Goal: Task Accomplishment & Management: Contribute content

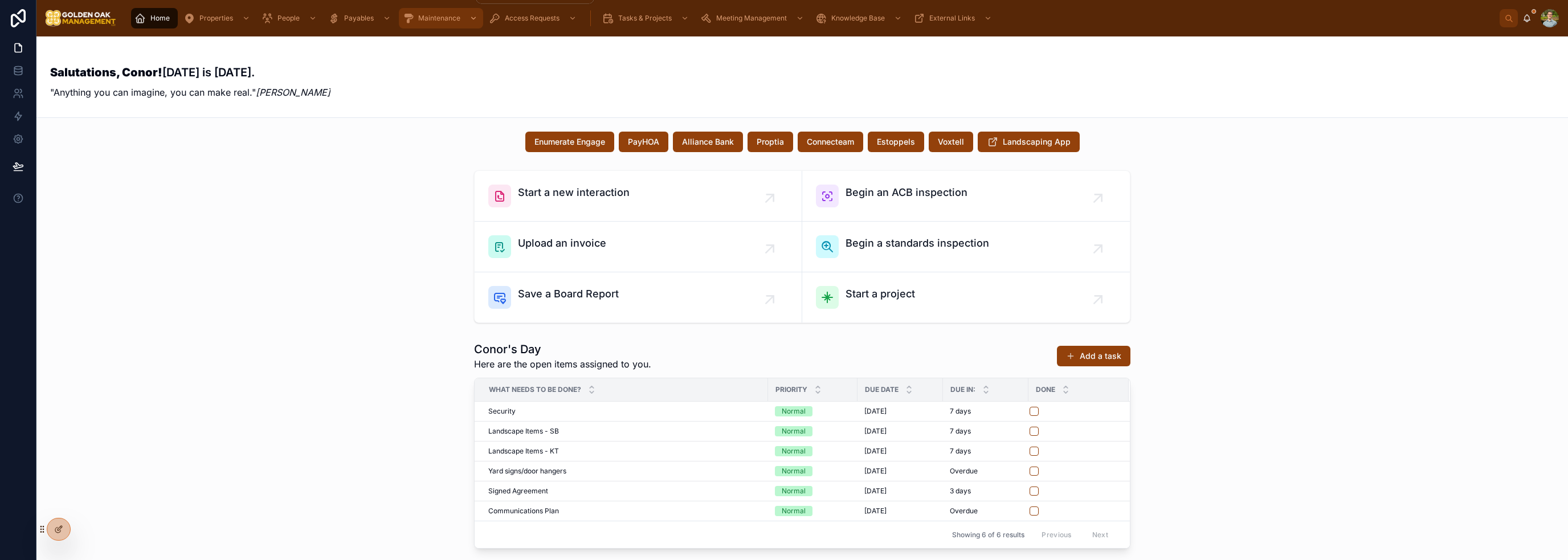
click at [453, 26] on div "Maintenance" at bounding box center [441, 18] width 77 height 18
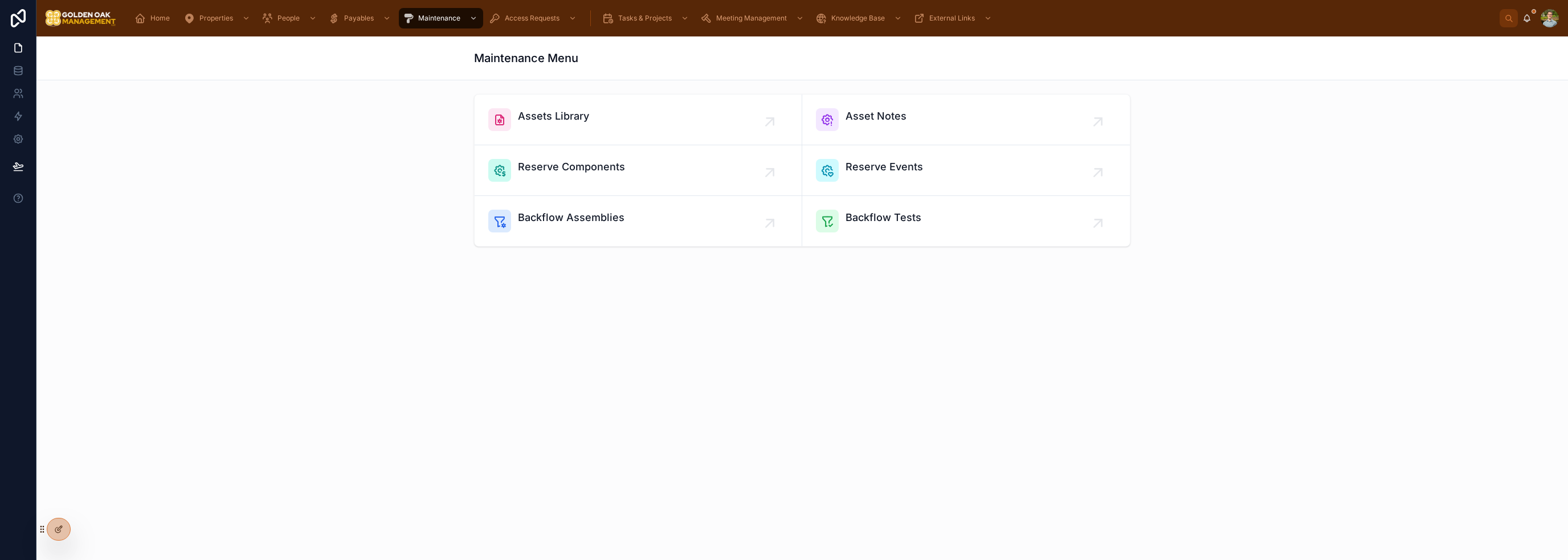
click at [518, 331] on div "Maintenance Menu Assets Library Asset Notes Reserve Components Reserve Events B…" at bounding box center [802, 189] width 1532 height 306
click at [886, 220] on span "Backflow Tests" at bounding box center [883, 218] width 76 height 16
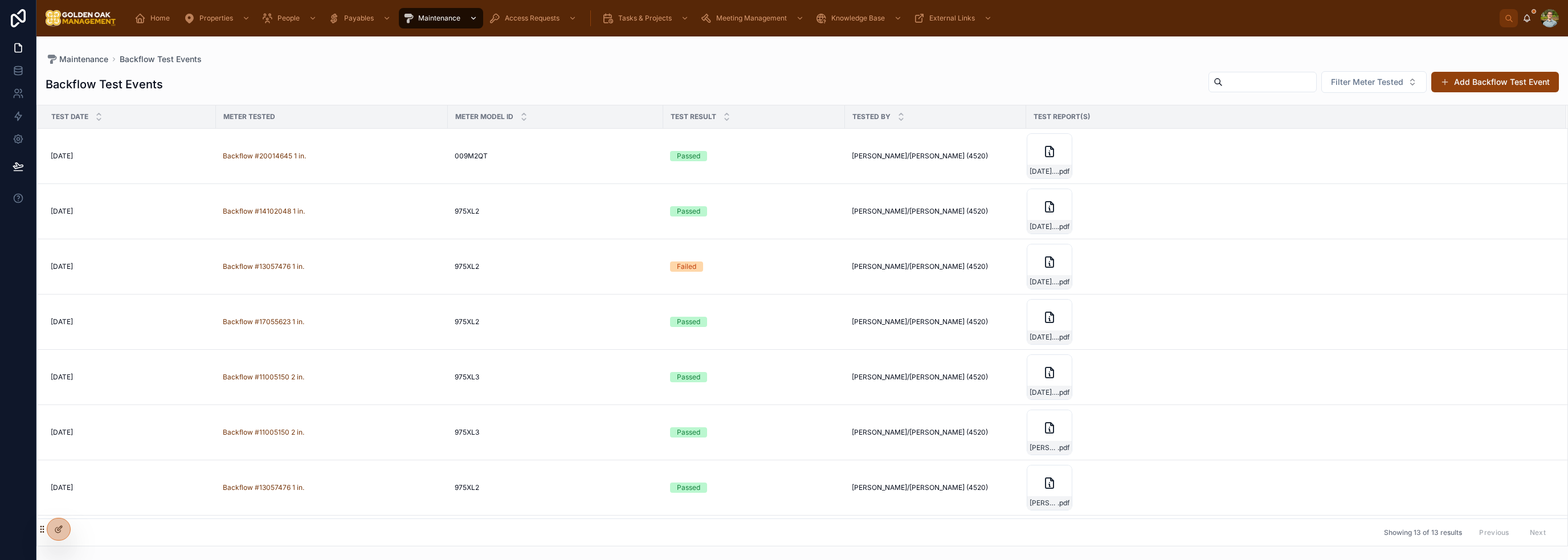
click at [428, 13] on div "Maintenance" at bounding box center [441, 18] width 77 height 18
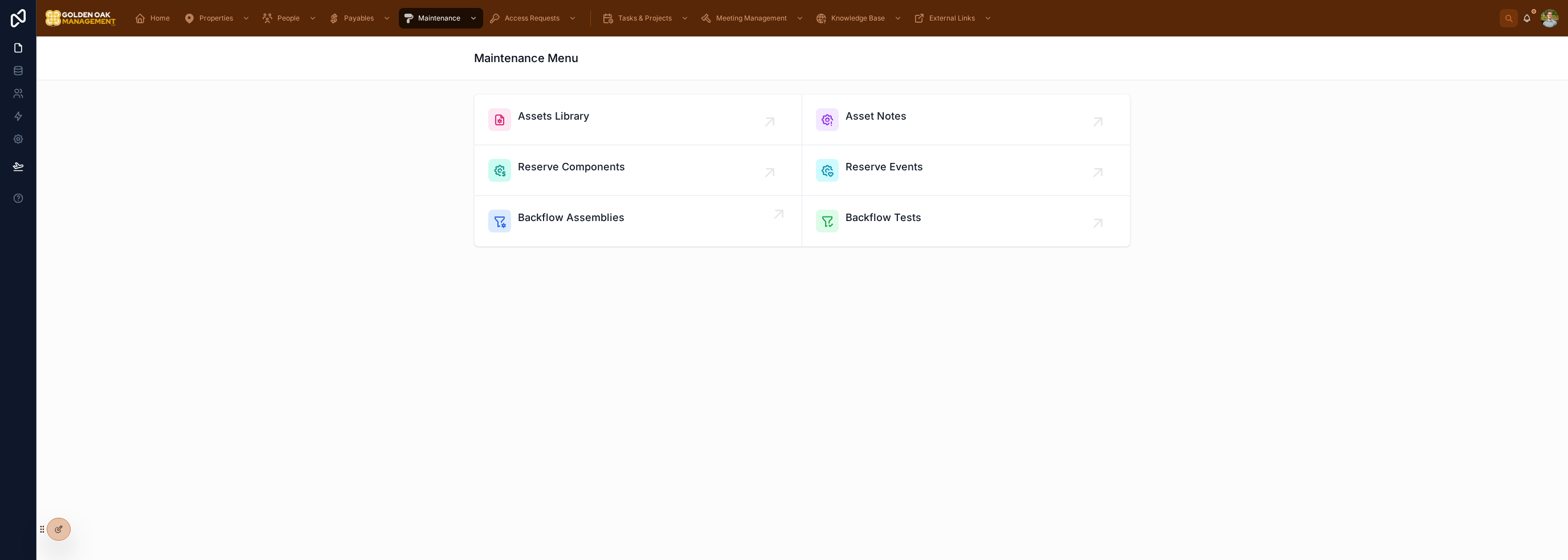
click at [608, 236] on link "Backflow Assemblies" at bounding box center [639, 221] width 328 height 50
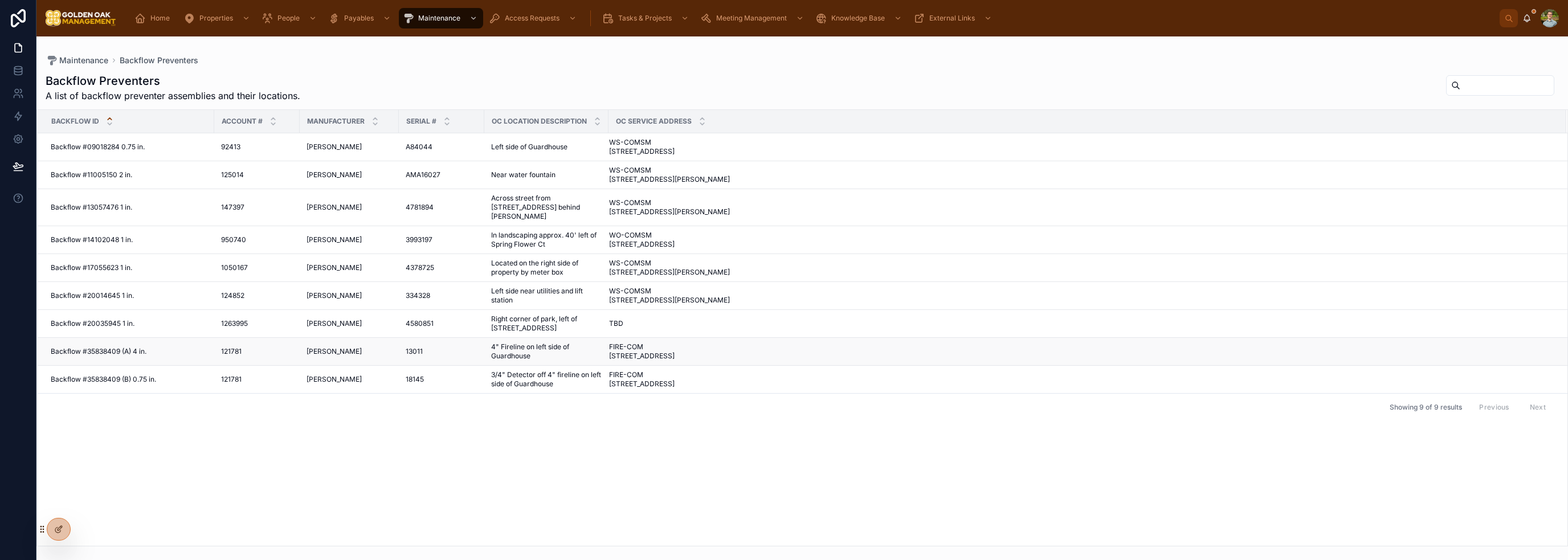
click at [260, 356] on div "121781 121781" at bounding box center [257, 351] width 72 height 9
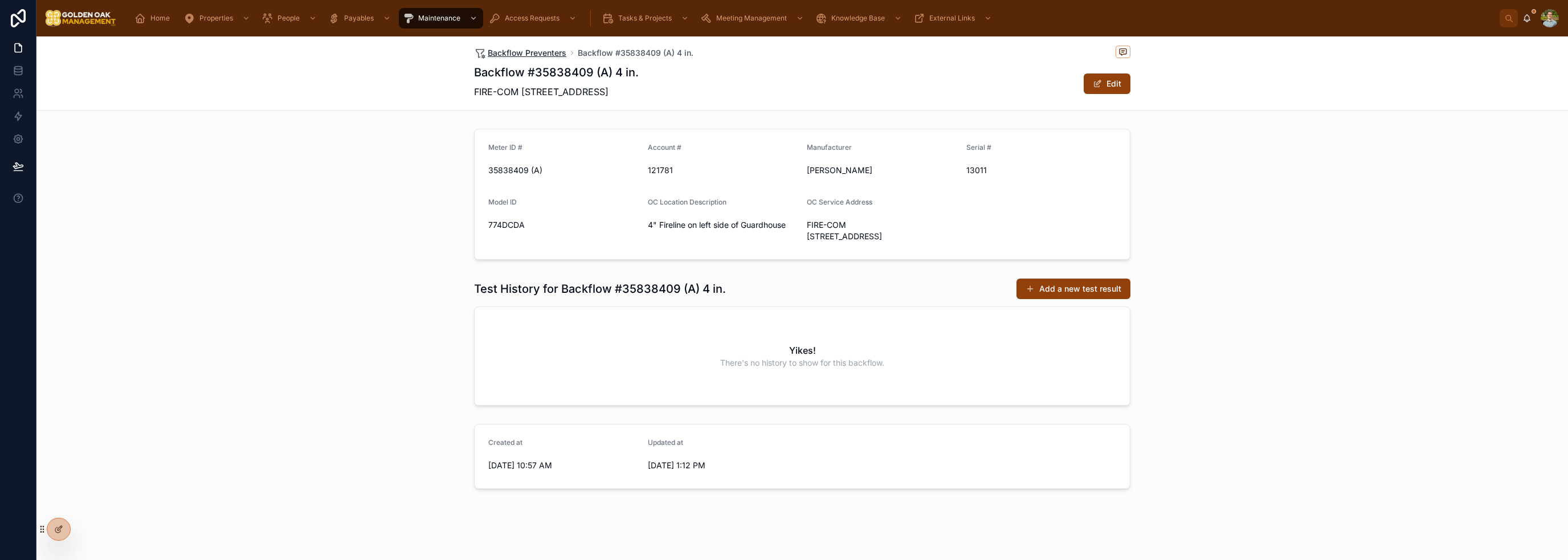
click at [545, 47] on span "Backflow Preventers" at bounding box center [527, 53] width 79 height 11
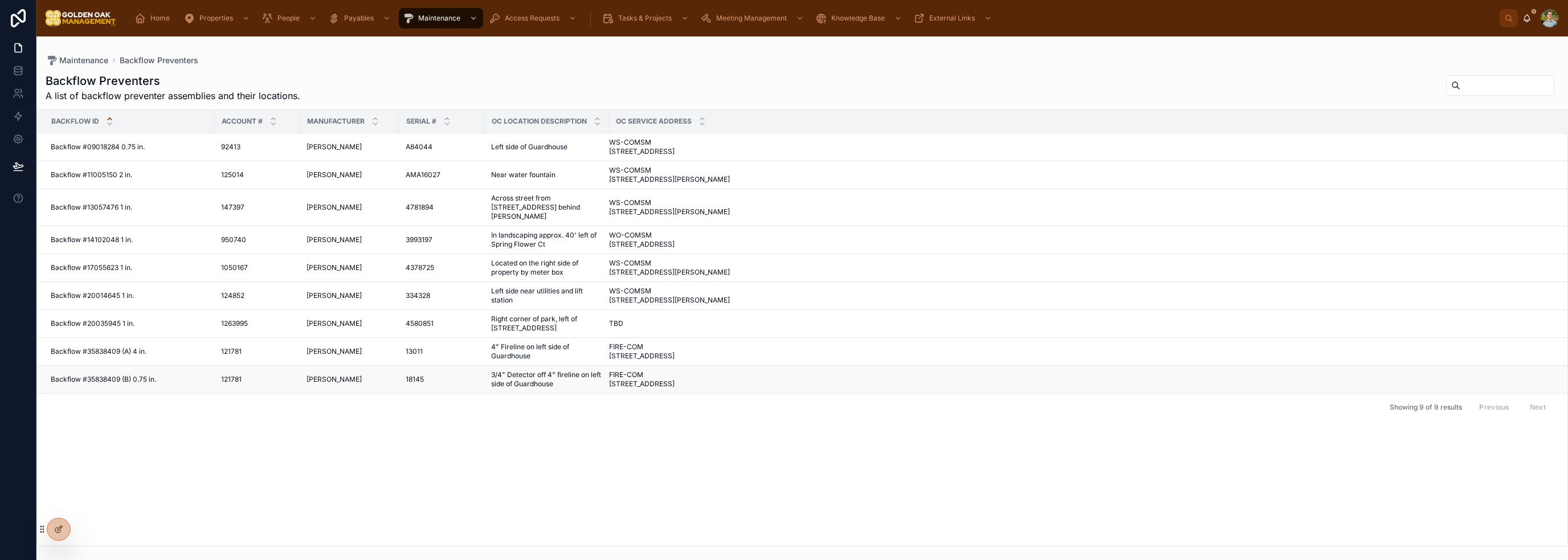
click at [185, 384] on div "Backflow #35838409 (B) 0.75 in. Backflow #35838409 (B) 0.75 in." at bounding box center [129, 379] width 157 height 9
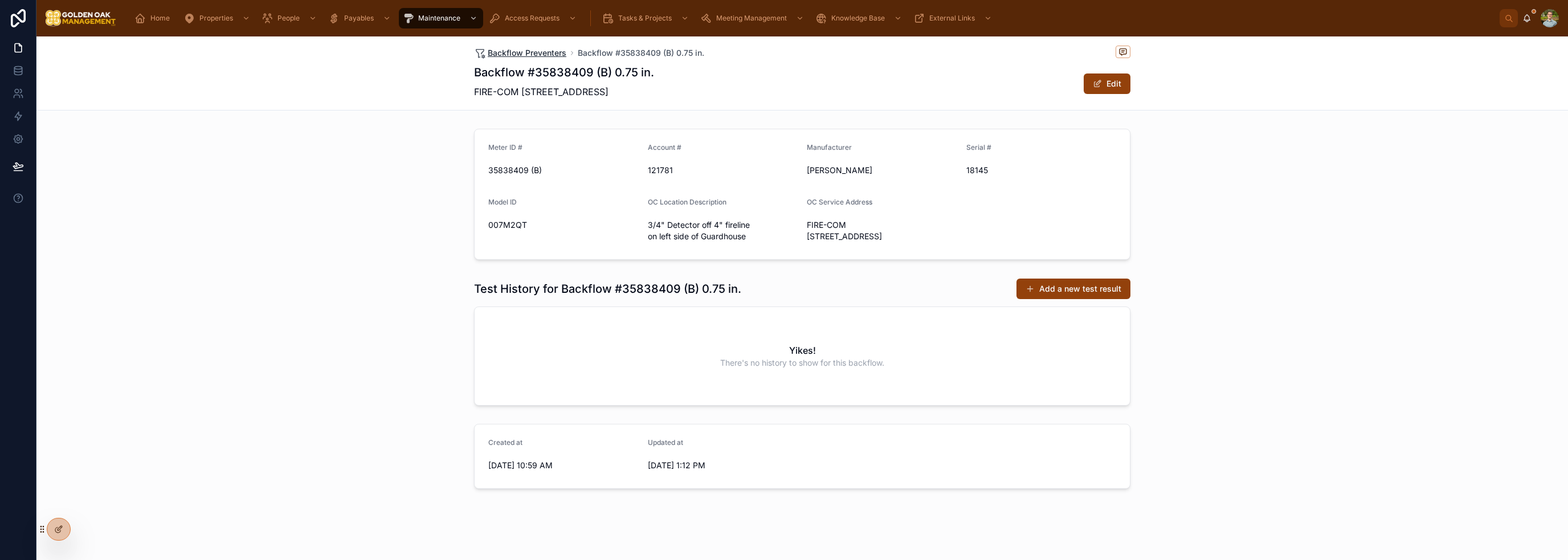
click at [501, 52] on span "Backflow Preventers" at bounding box center [527, 53] width 79 height 11
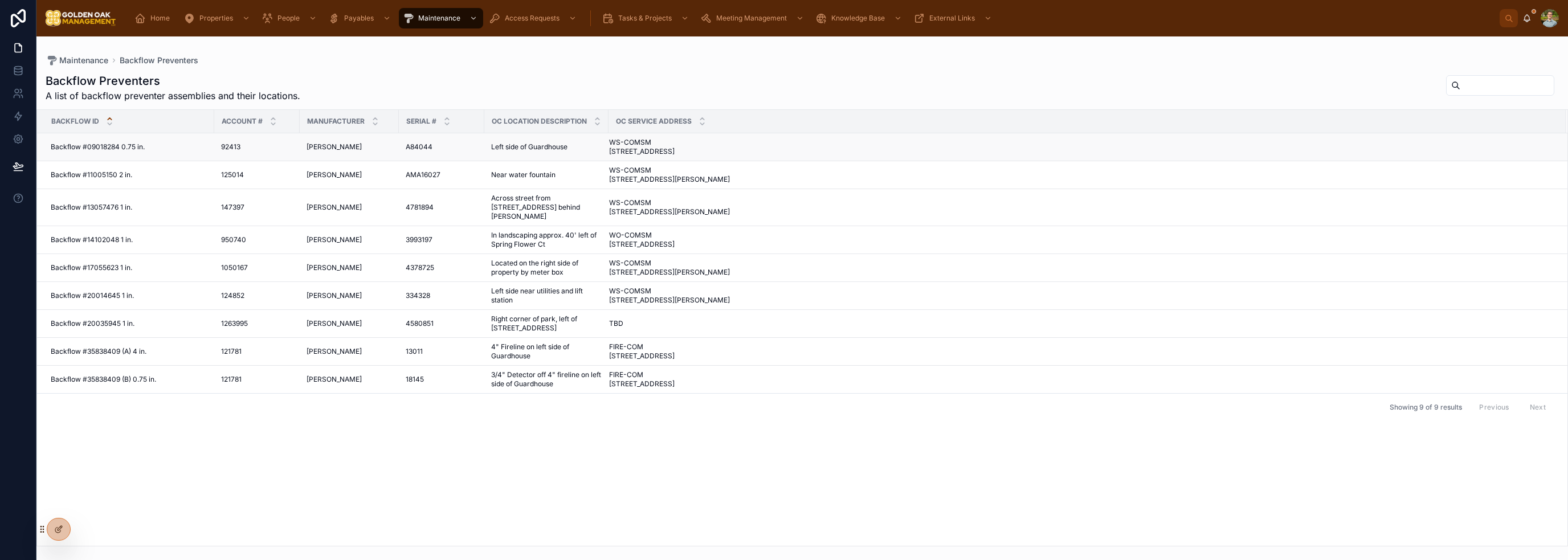
click at [239, 149] on span "92413" at bounding box center [231, 146] width 20 height 9
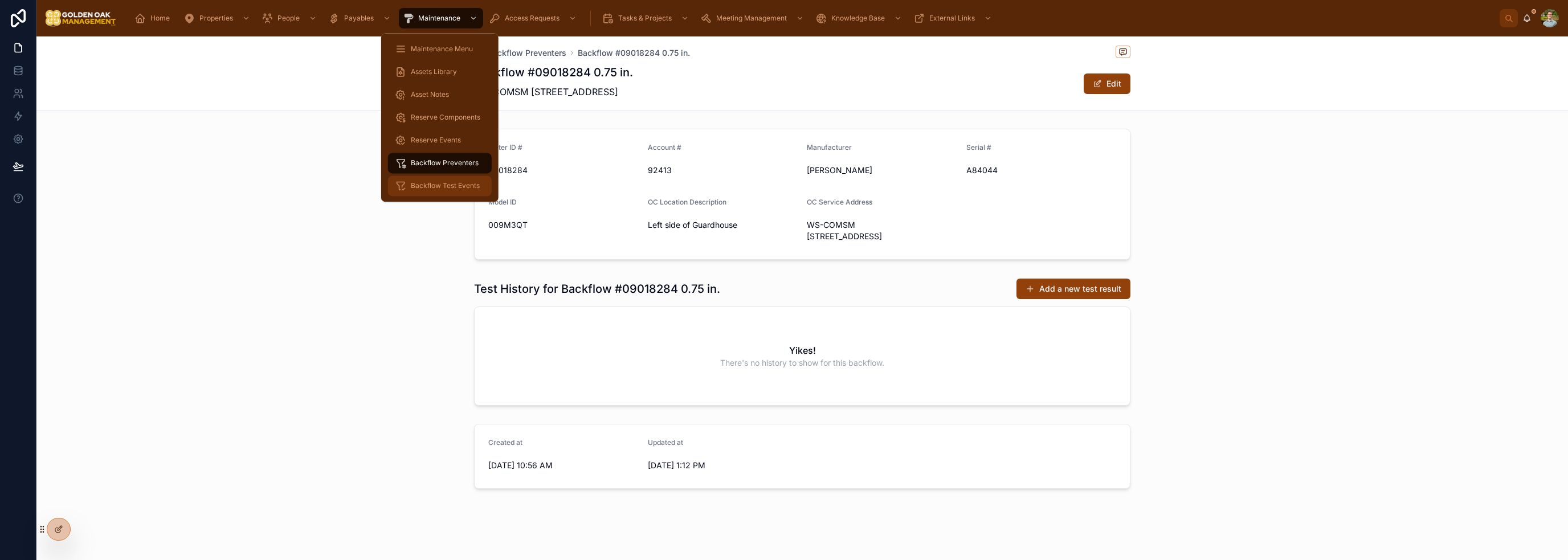
click at [424, 183] on span "Backflow Test Events" at bounding box center [445, 186] width 69 height 9
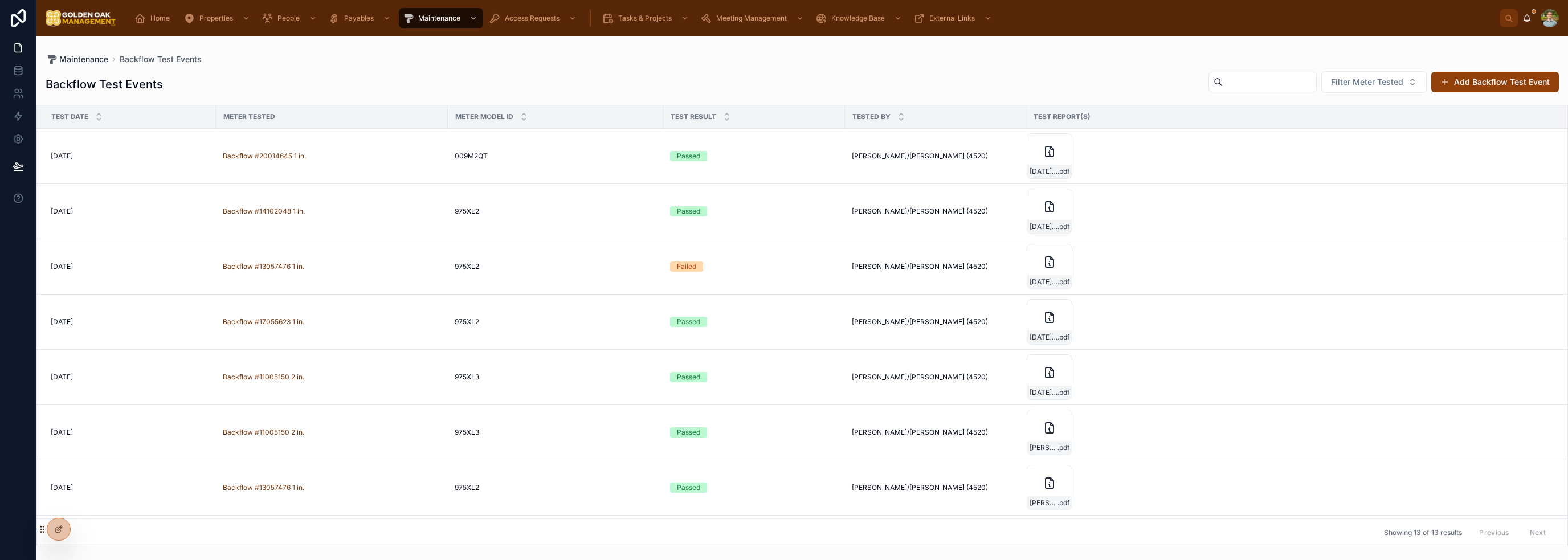
click at [85, 56] on span "Maintenance" at bounding box center [84, 59] width 49 height 11
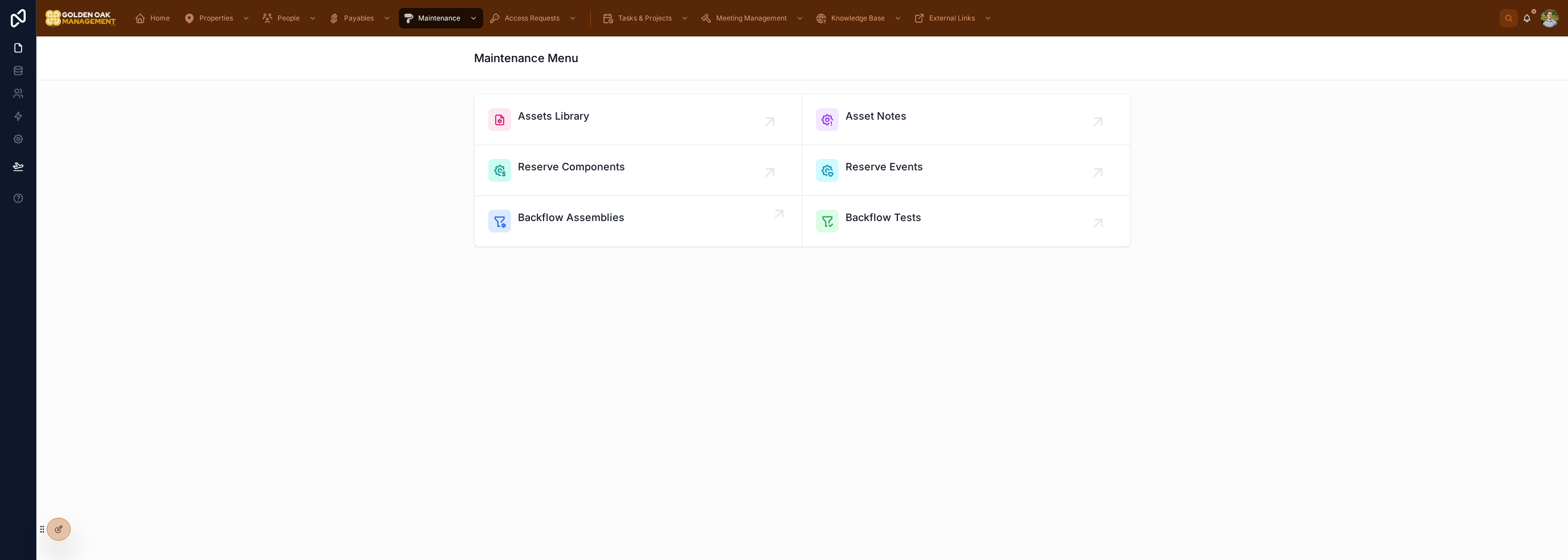
click at [593, 216] on span "Backflow Assemblies" at bounding box center [571, 218] width 107 height 16
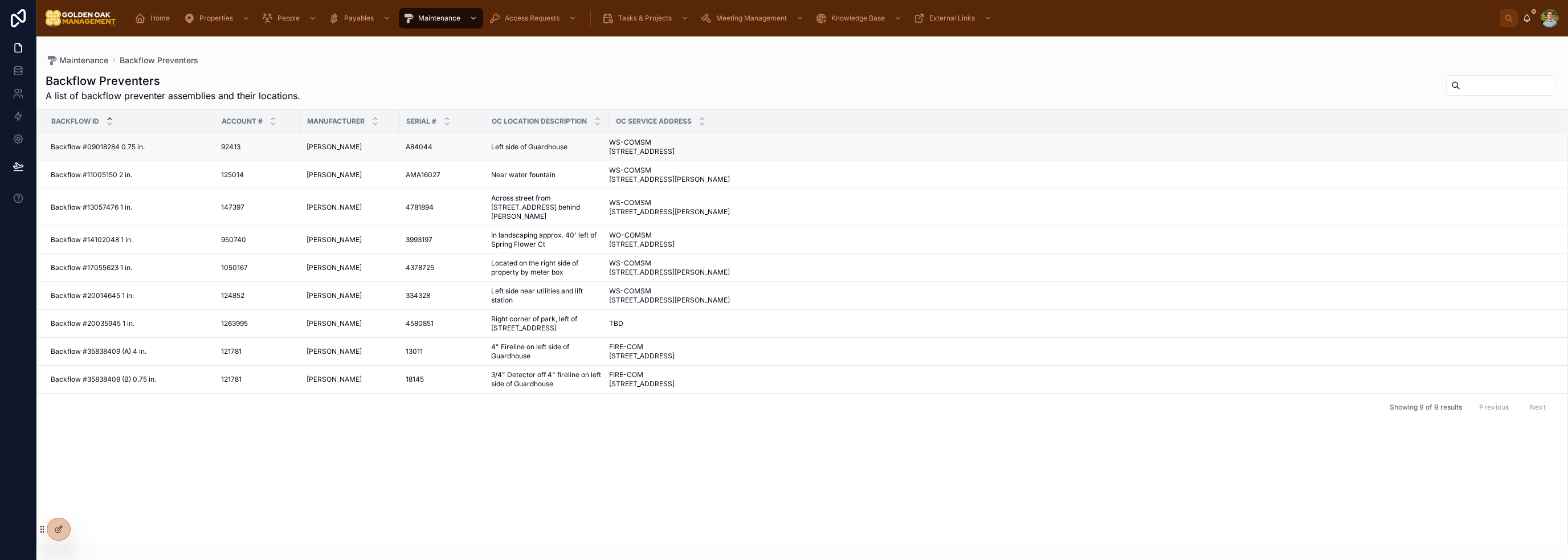
click at [186, 151] on div "Backflow #09018284 0.75 in. Backflow #09018284 0.75 in." at bounding box center [129, 146] width 157 height 9
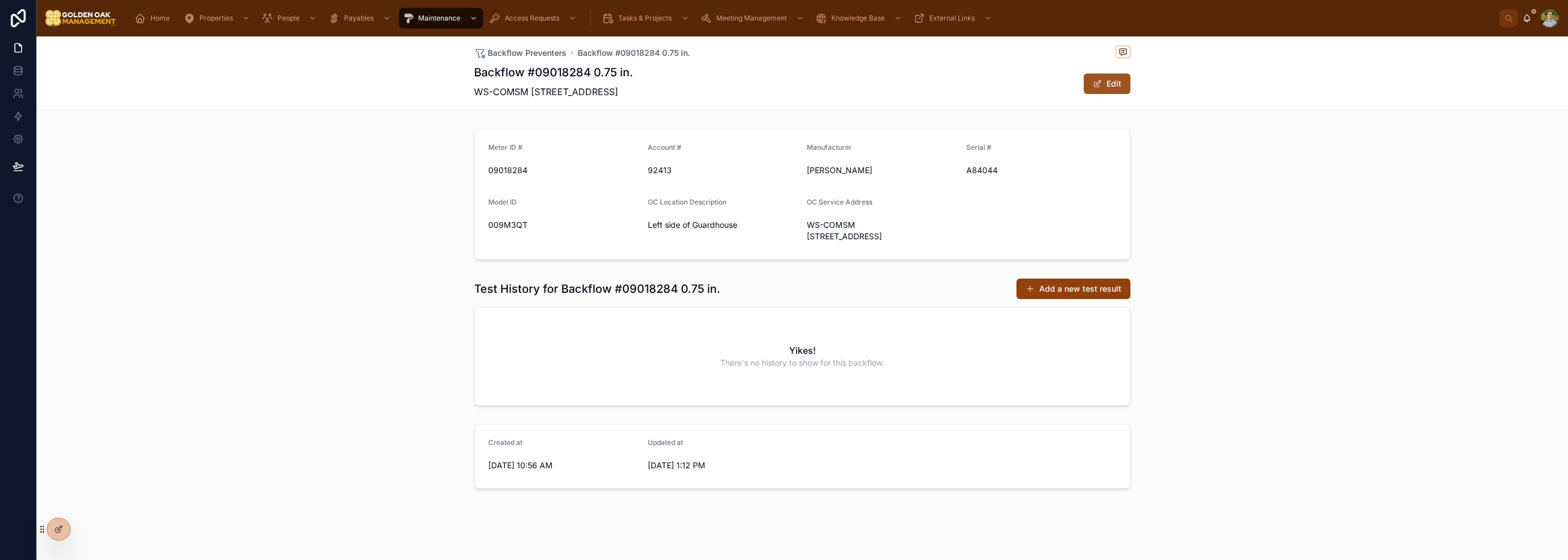
click at [1113, 86] on button "Edit" at bounding box center [1107, 83] width 47 height 20
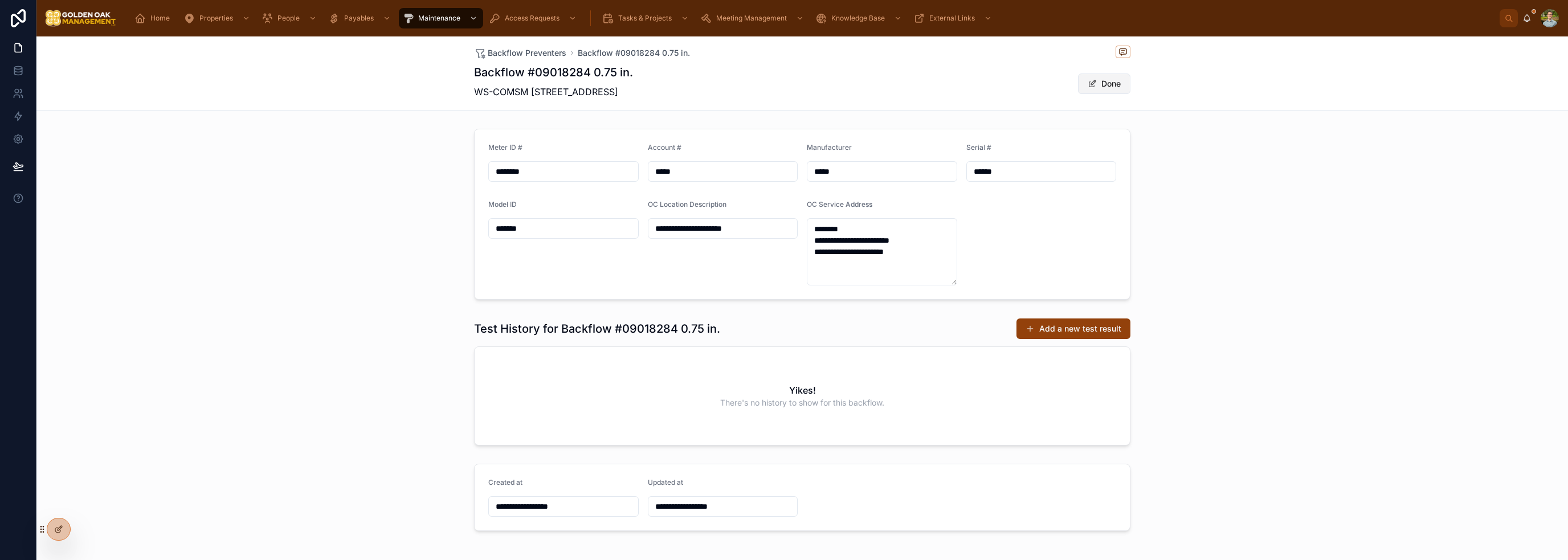
click at [1094, 83] on button "Done" at bounding box center [1104, 83] width 52 height 20
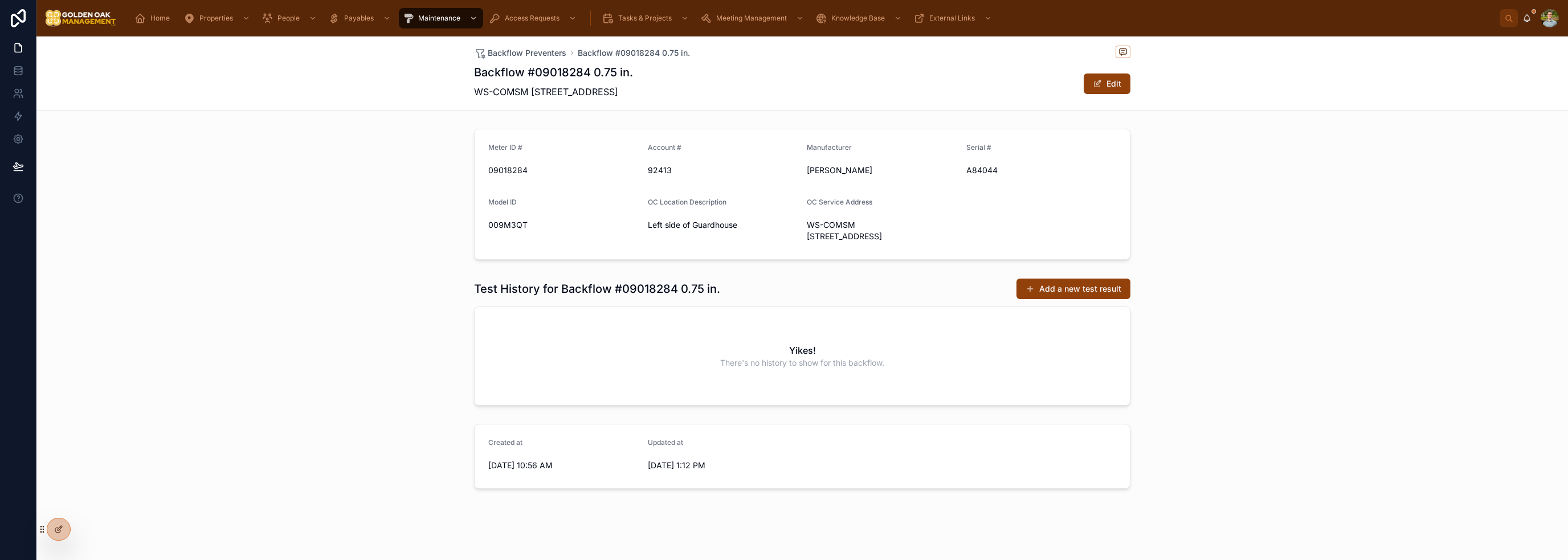
click at [1221, 190] on div "Meter ID # 09018284 Account # 92413 Manufacturer [PERSON_NAME] Serial # A84044 …" at bounding box center [802, 194] width 1532 height 140
click at [1120, 49] on icon at bounding box center [1123, 52] width 7 height 6
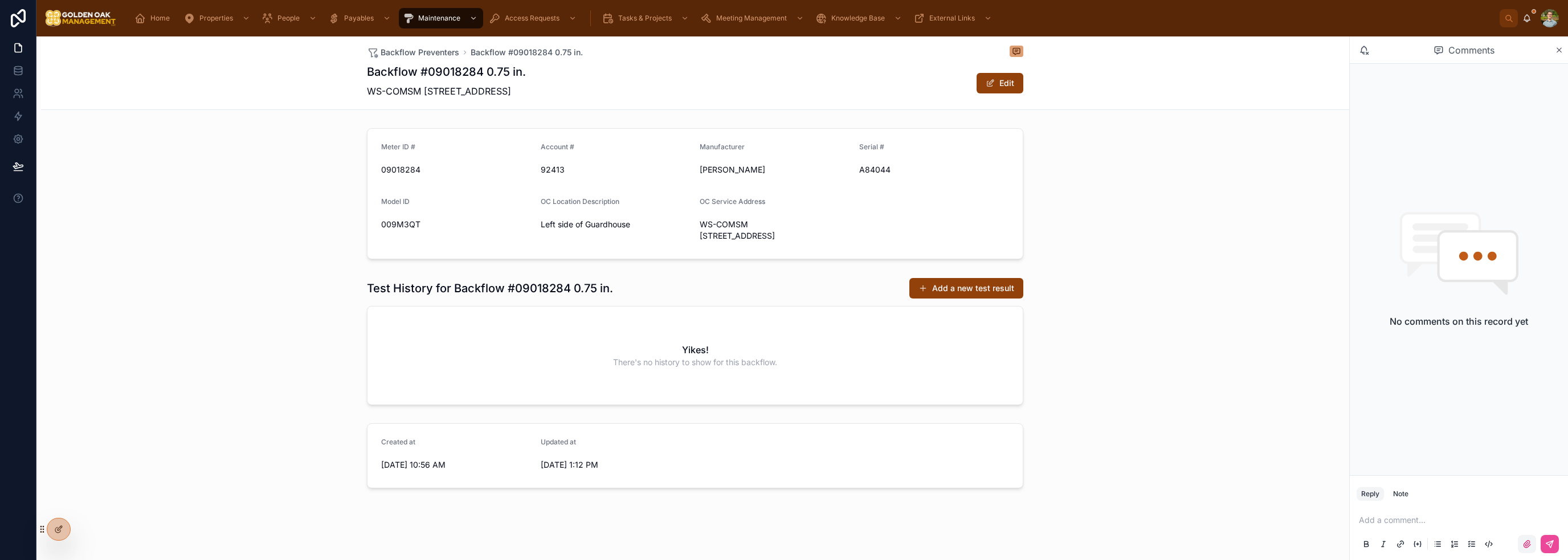
click at [1528, 543] on icon at bounding box center [1527, 544] width 9 height 9
click at [0, 0] on input "file" at bounding box center [0, 0] width 0 height 0
click at [1558, 50] on icon at bounding box center [1560, 50] width 8 height 9
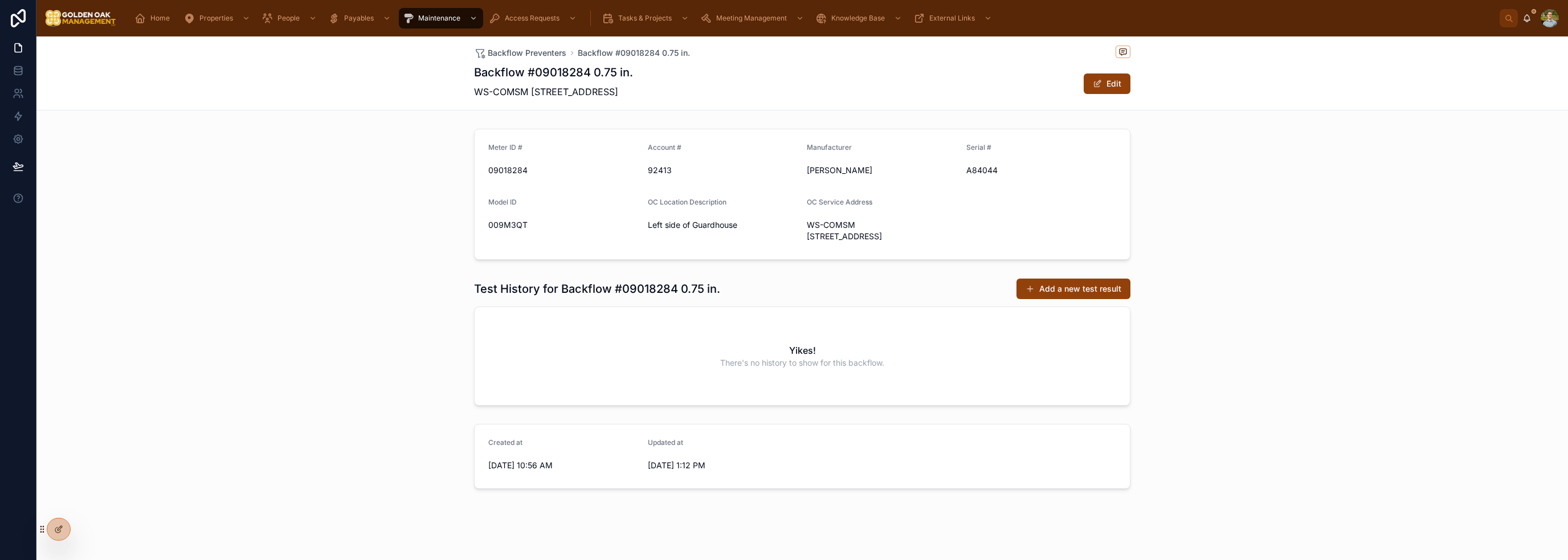
click at [1286, 344] on div "Test History for Backflow #09018284 0.75 in. Add a new test result Yikes! There…" at bounding box center [802, 342] width 1532 height 137
click at [1102, 298] on button "Add a new test result" at bounding box center [1073, 289] width 114 height 20
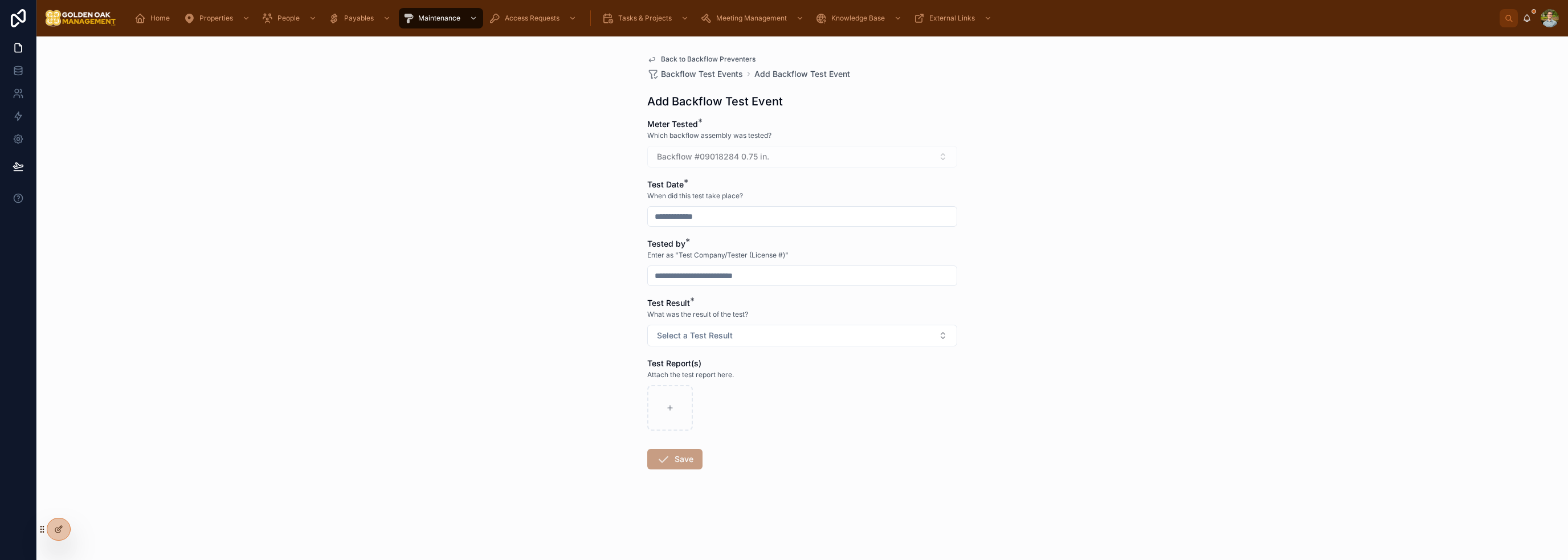
click at [791, 148] on div "Backflow #09018284 0.75 in." at bounding box center [802, 156] width 310 height 22
click at [775, 213] on input "text" at bounding box center [802, 216] width 309 height 16
click at [1198, 260] on div "Back to Backflow Preventers Backflow Test Events Add Backflow Test Event Add Ba…" at bounding box center [802, 298] width 1532 height 524
click at [852, 331] on button "Select a Test Result" at bounding box center [802, 335] width 310 height 22
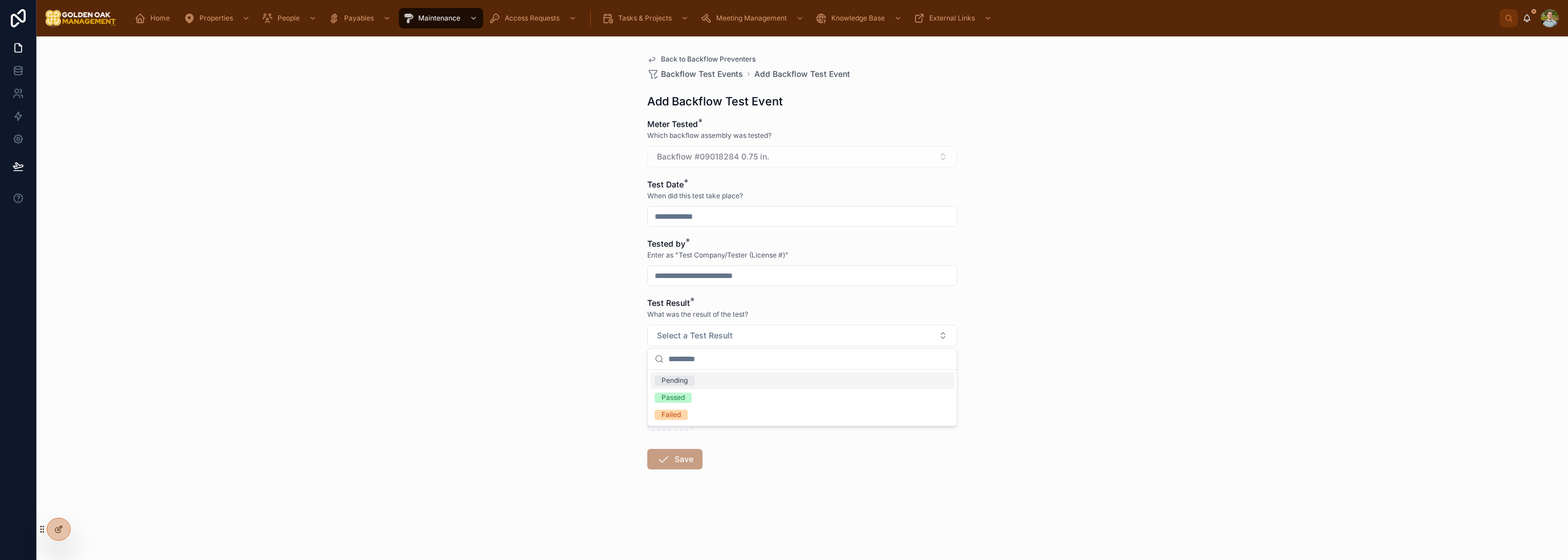
click at [1116, 363] on div "Back to Backflow Preventers Backflow Test Events Add Backflow Test Event Add Ba…" at bounding box center [802, 298] width 1532 height 524
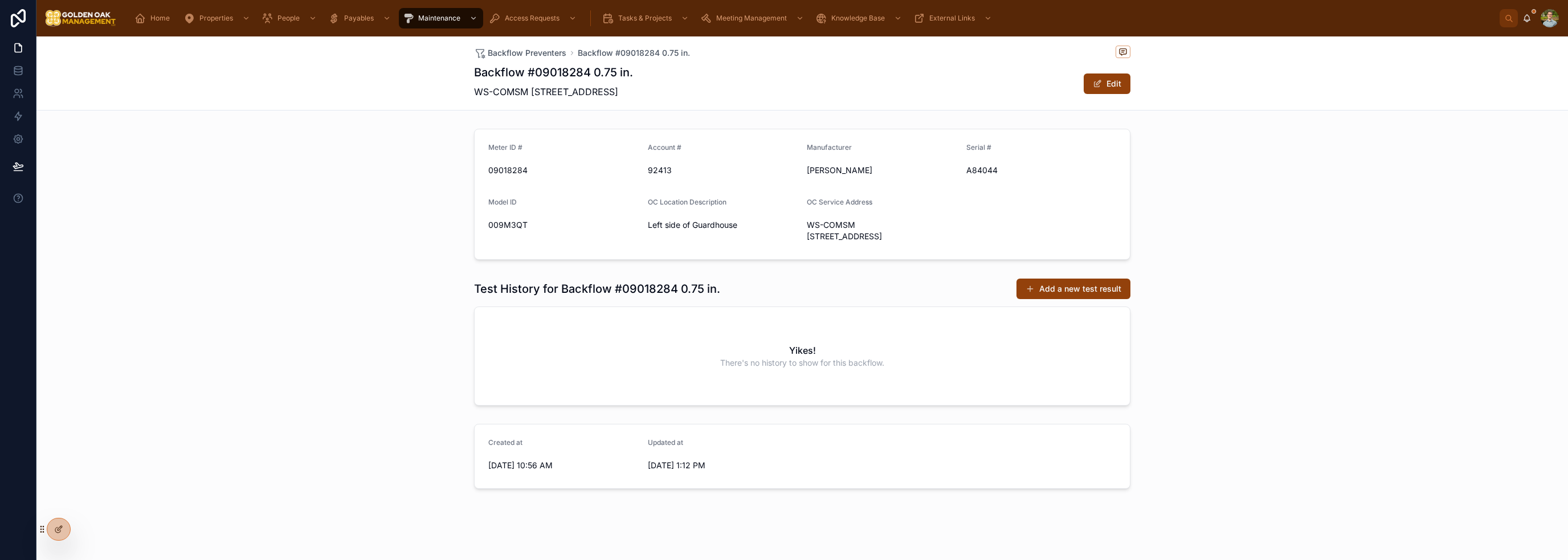
click at [1189, 365] on div "Test History for Backflow #09018284 0.75 in. Add a new test result Yikes! There…" at bounding box center [802, 342] width 1532 height 137
click at [1235, 339] on div "Test History for Backflow #09018284 0.75 in. Add a new test result Yikes! There…" at bounding box center [802, 342] width 1532 height 137
click at [543, 51] on span "Backflow Preventers" at bounding box center [527, 53] width 79 height 11
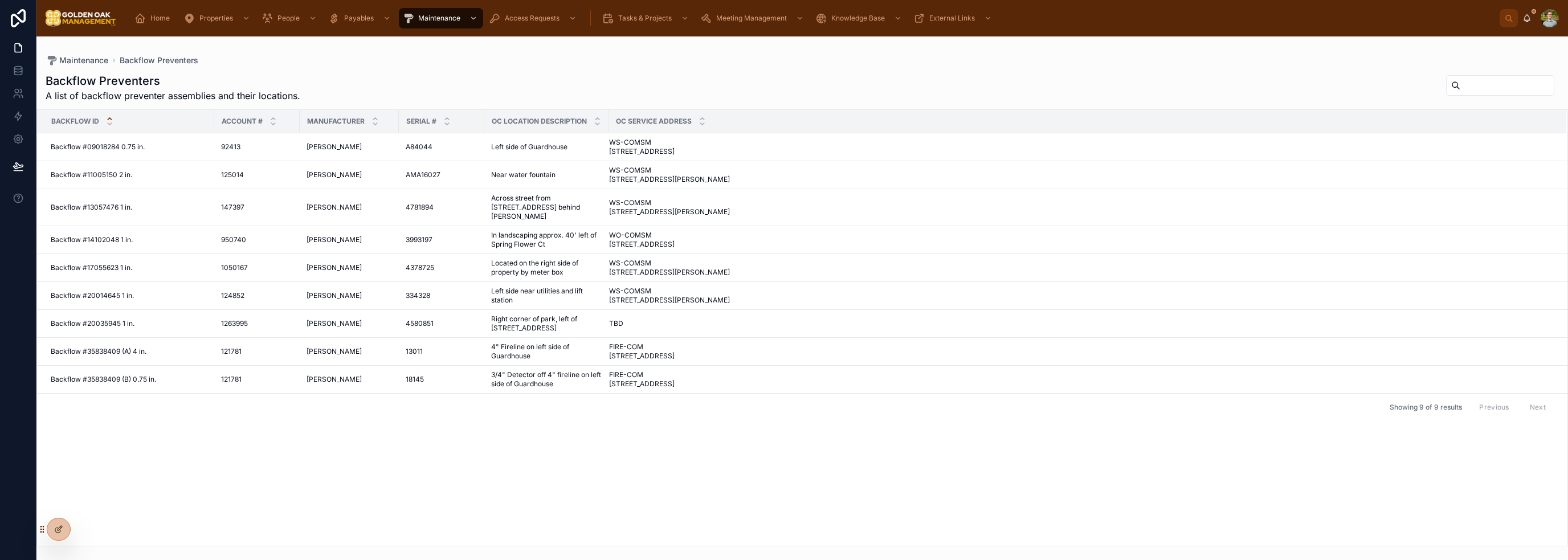
click at [677, 69] on div "Backflow Preventers A list of backflow preventer assemblies and their locations…" at bounding box center [802, 306] width 1532 height 480
click at [490, 72] on div "Backflow Preventers A list of backflow preventer assemblies and their locations…" at bounding box center [802, 306] width 1532 height 480
drag, startPoint x: 815, startPoint y: 77, endPoint x: 746, endPoint y: 89, distance: 70.0
click at [811, 80] on div "Backflow Preventers A list of backflow preventer assemblies and their locations." at bounding box center [802, 88] width 1514 height 29
click at [370, 84] on div "Backflow Preventers A list of backflow preventer assemblies and their locations." at bounding box center [802, 88] width 1514 height 29
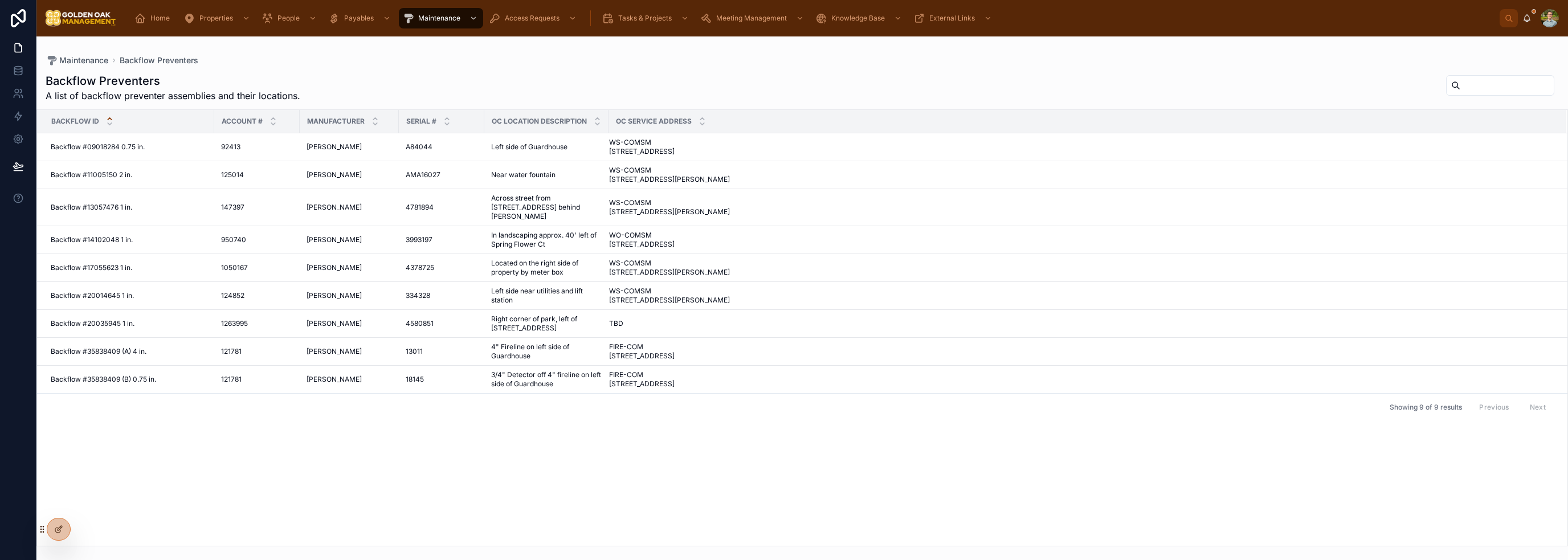
click at [299, 59] on div "Maintenance Backflow Preventers" at bounding box center [802, 60] width 1514 height 11
click at [144, 9] on div "Home" at bounding box center [154, 18] width 40 height 18
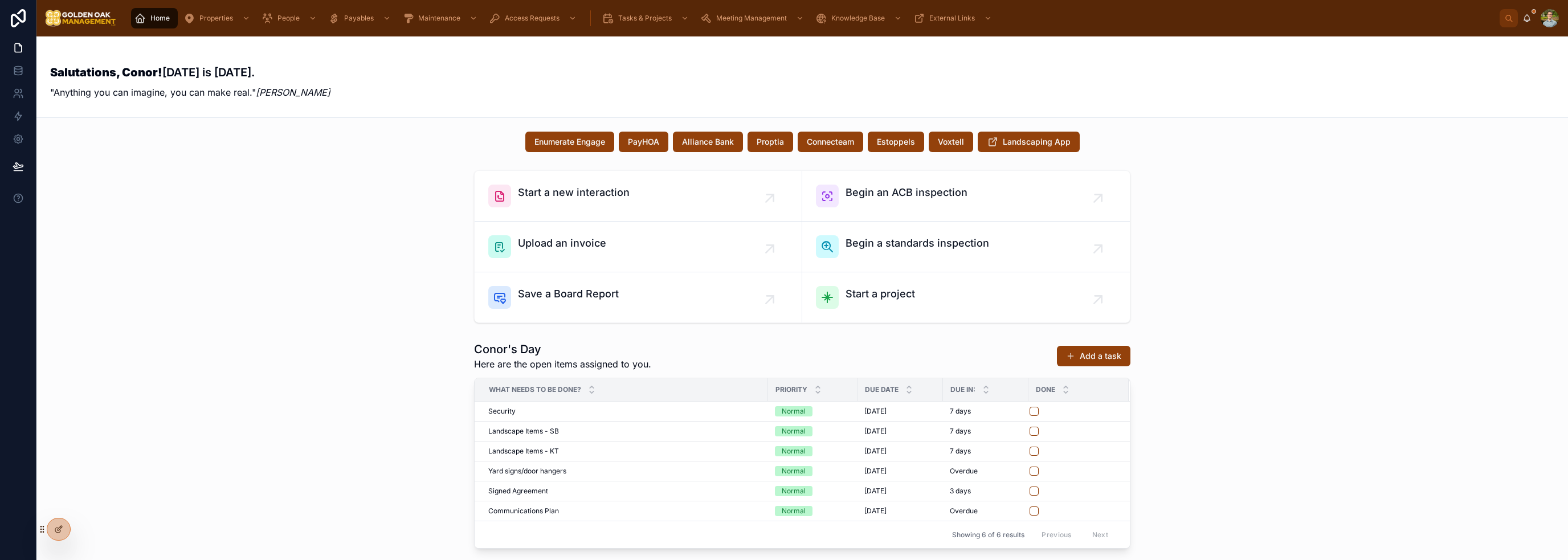
click at [557, 62] on div "Salutations, Conor! [DATE] is [DATE]. "Anything you can imagine, you can make r…" at bounding box center [802, 77] width 1505 height 54
click at [1318, 247] on div "Start a new interaction Begin an ACB inspection Upload an invoice Begin a stand…" at bounding box center [802, 247] width 1514 height 162
click at [1266, 418] on div "Conor's Day Here are the open items assigned to you. Add a task What needs to b…" at bounding box center [802, 445] width 1514 height 216
click at [1272, 400] on div "Conor's Day Here are the open items assigned to you. Add a task What needs to b…" at bounding box center [802, 445] width 1514 height 216
click at [1275, 400] on div "Conor's Day Here are the open items assigned to you. Add a task What needs to b…" at bounding box center [802, 445] width 1514 height 216
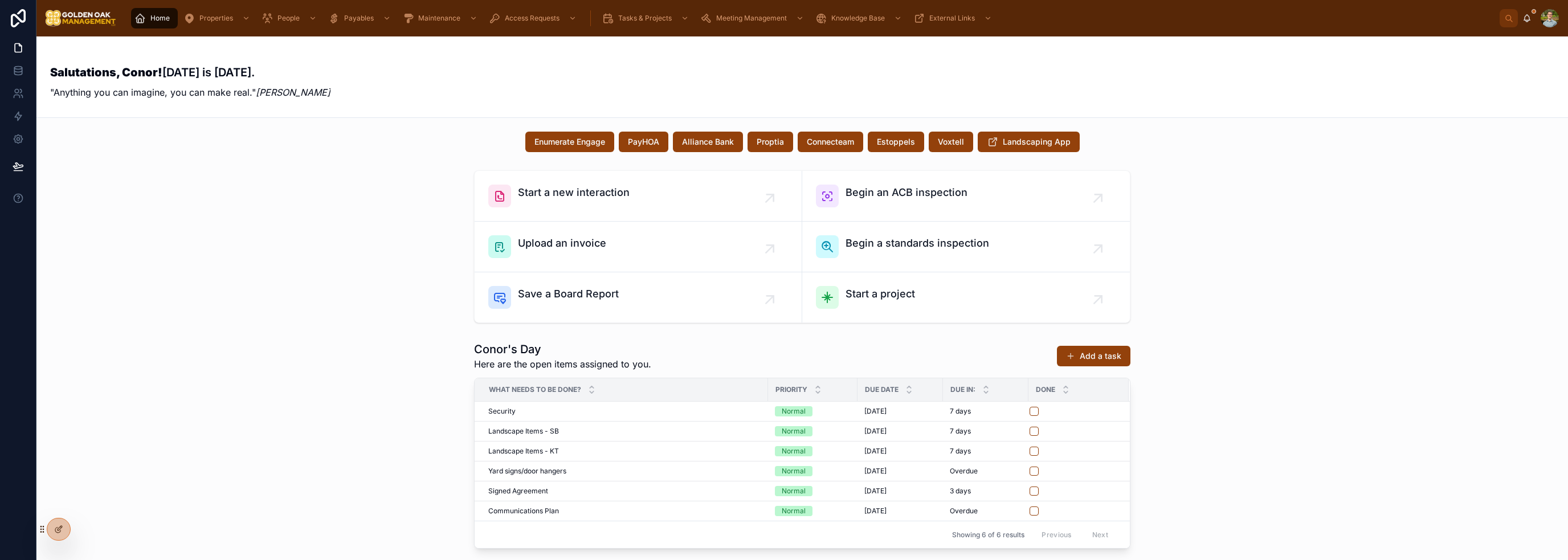
click at [1343, 412] on div "Conor's Day Here are the open items assigned to you. Add a task What needs to b…" at bounding box center [802, 445] width 1514 height 216
click at [1312, 391] on div "Conor's Day Here are the open items assigned to you. Add a task What needs to b…" at bounding box center [802, 445] width 1514 height 216
click at [1204, 211] on div "Start a new interaction Begin an ACB inspection Upload an invoice Begin a stand…" at bounding box center [802, 247] width 1514 height 162
click at [1281, 358] on div "Conor's Day Here are the open items assigned to you. Add a task What needs to b…" at bounding box center [802, 445] width 1514 height 216
